Goal: Check status: Check status

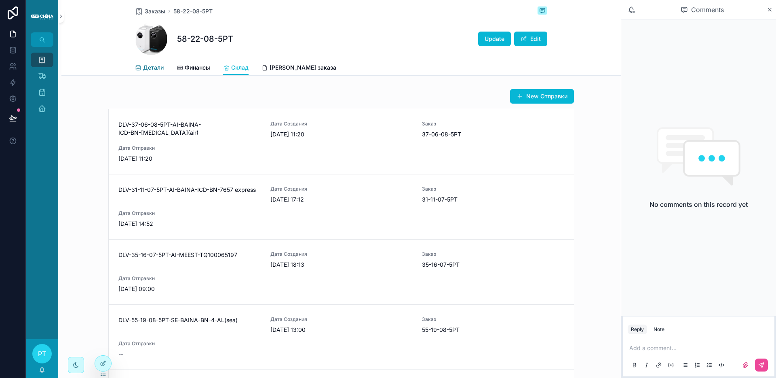
click at [150, 68] on span "Детали" at bounding box center [153, 67] width 21 height 8
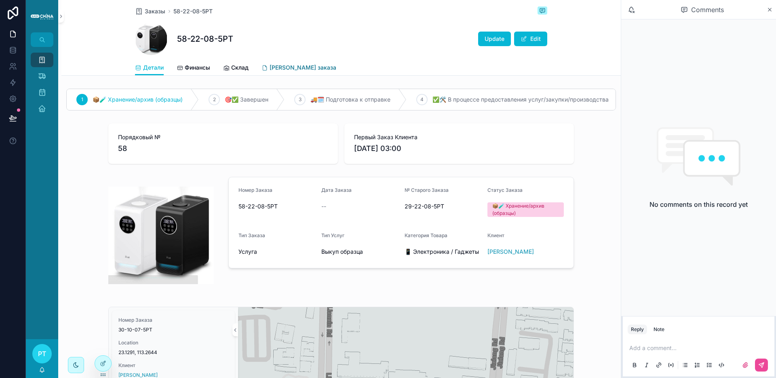
click at [294, 69] on span "[PERSON_NAME] заказа" at bounding box center [303, 67] width 67 height 8
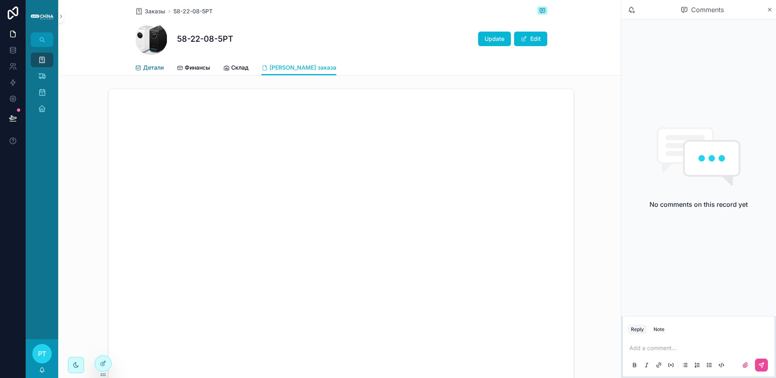
click at [145, 67] on span "Детали" at bounding box center [153, 67] width 21 height 8
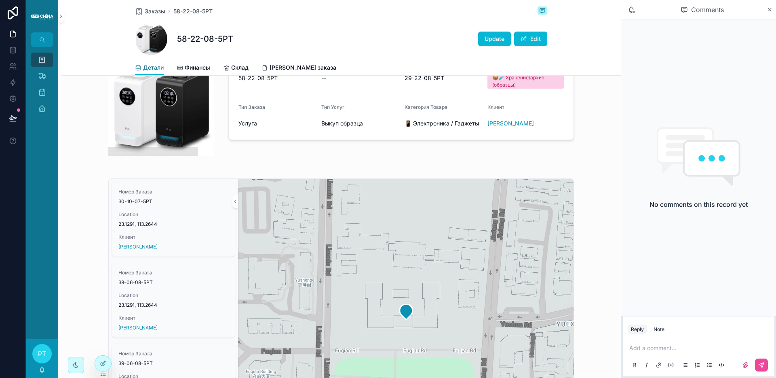
scroll to position [136, 0]
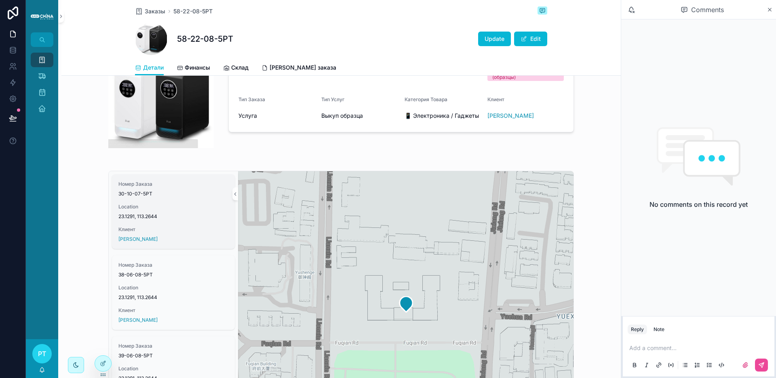
click at [178, 210] on span "Location" at bounding box center [173, 206] width 110 height 6
click at [129, 197] on span "30-10-07-5РТ" at bounding box center [173, 193] width 110 height 6
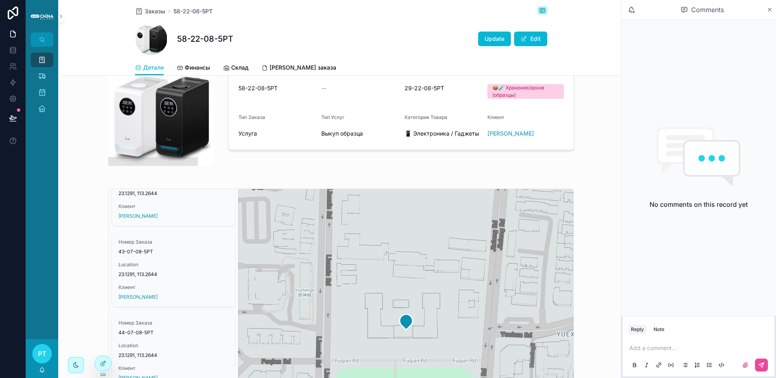
scroll to position [103, 0]
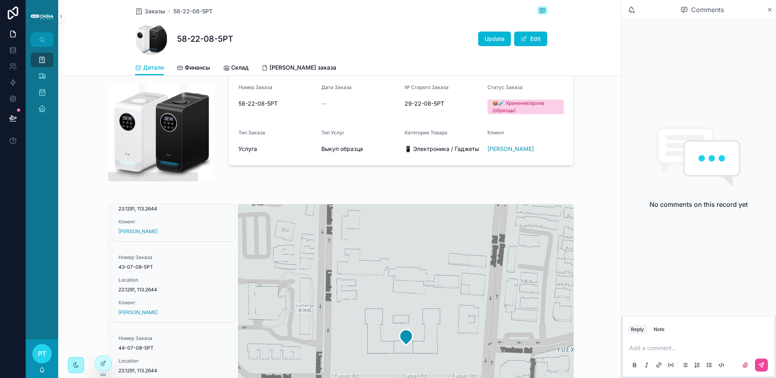
click at [82, 345] on div "scrollable content" at bounding box center [76, 365] width 16 height 16
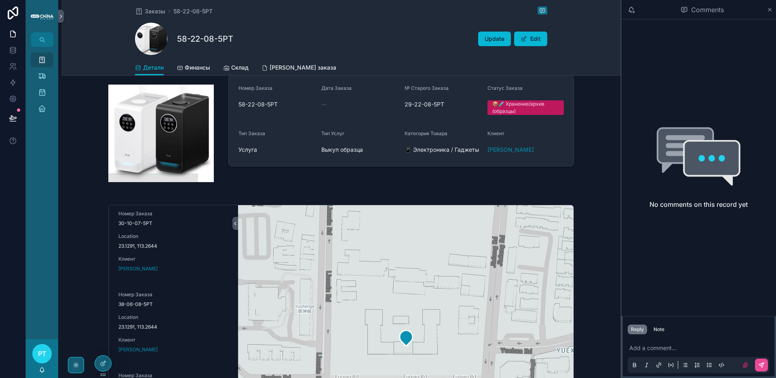
scroll to position [0, 0]
click at [32, 61] on link "Заказы 26" at bounding box center [42, 60] width 23 height 15
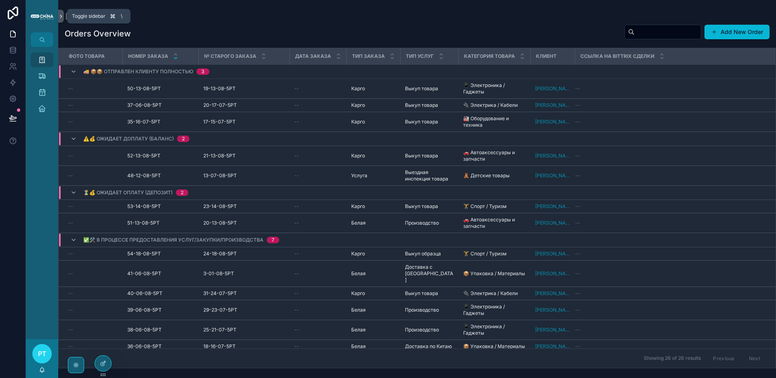
click at [59, 19] on icon "scrollable content" at bounding box center [61, 16] width 6 height 6
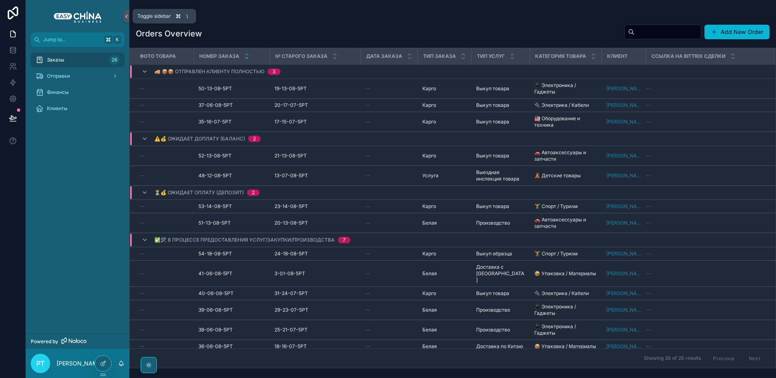
click at [125, 16] on icon "scrollable content" at bounding box center [127, 16] width 6 height 6
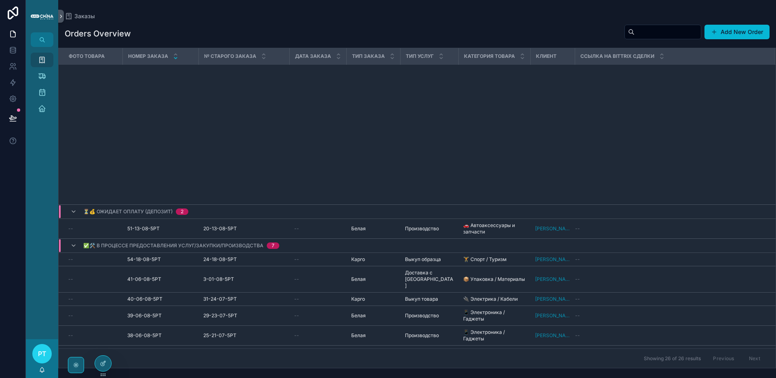
scroll to position [304, 0]
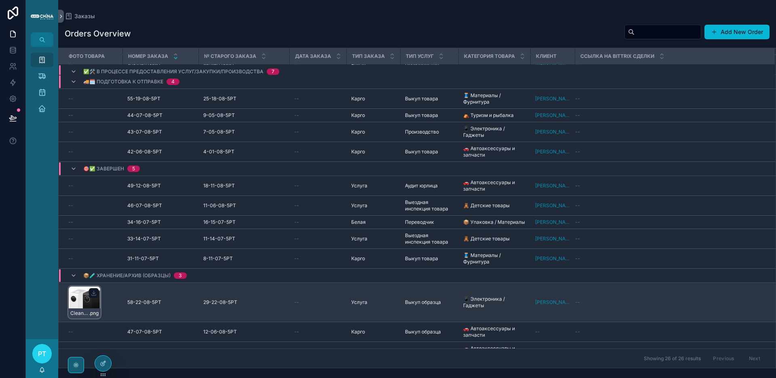
click at [89, 286] on div "CleanShot-2025-08-22-at-13.34.41 .png" at bounding box center [84, 302] width 32 height 32
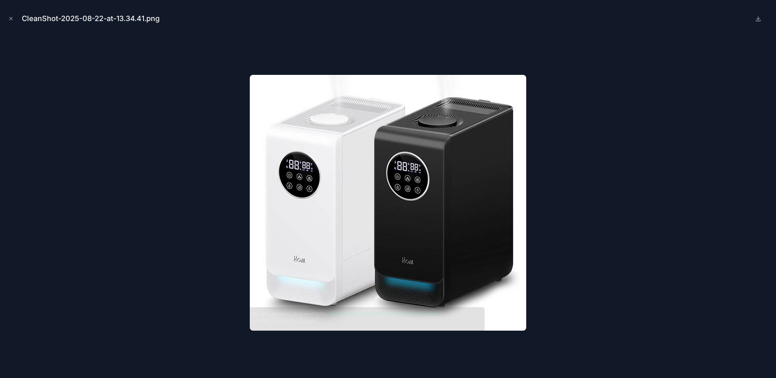
click at [242, 124] on div at bounding box center [387, 202] width 763 height 337
click at [8, 17] on icon "Close modal" at bounding box center [11, 19] width 6 height 6
